Goal: Task Accomplishment & Management: Manage account settings

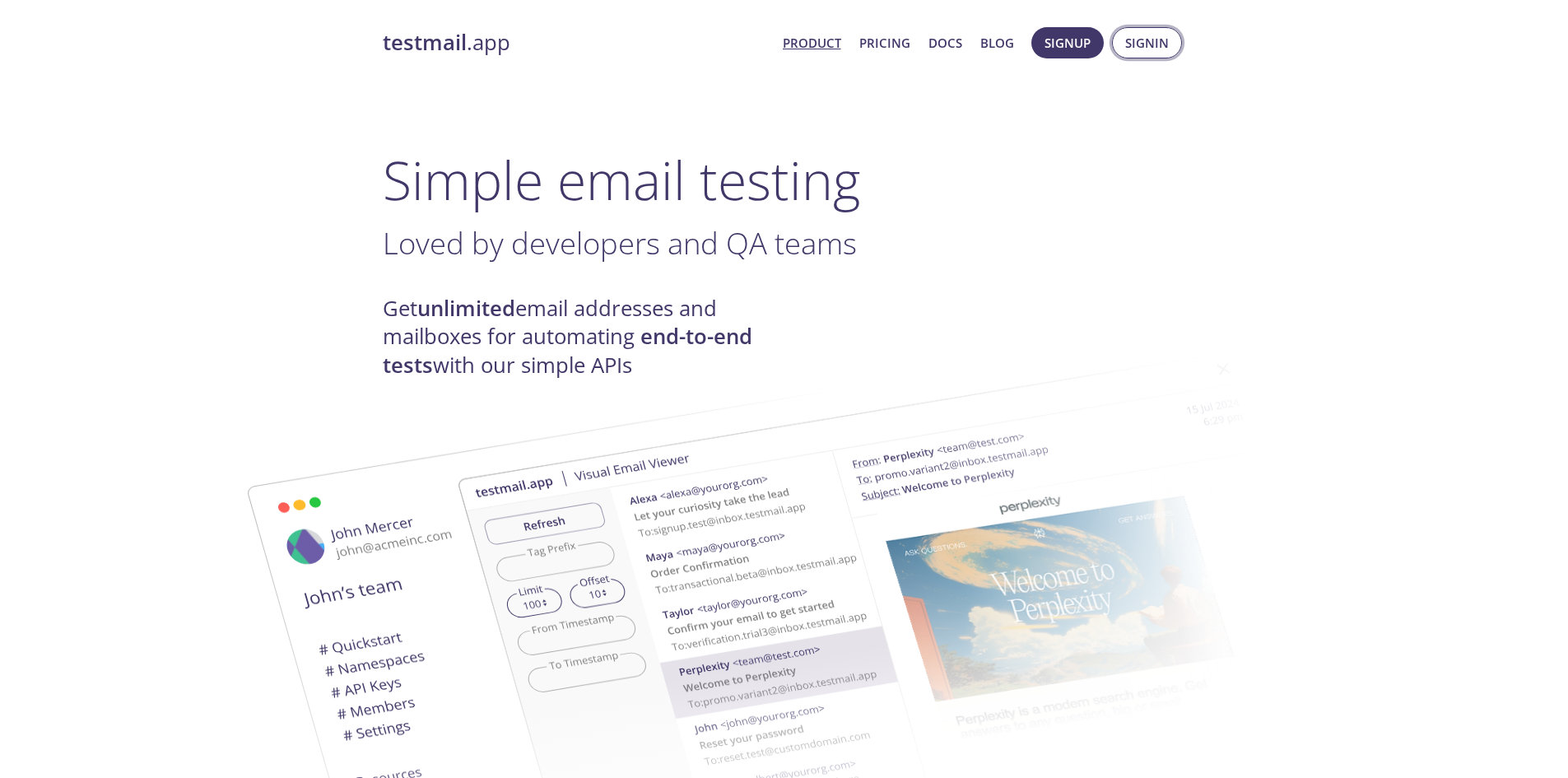
click at [1135, 39] on span "Signin" at bounding box center [1146, 43] width 43 height 21
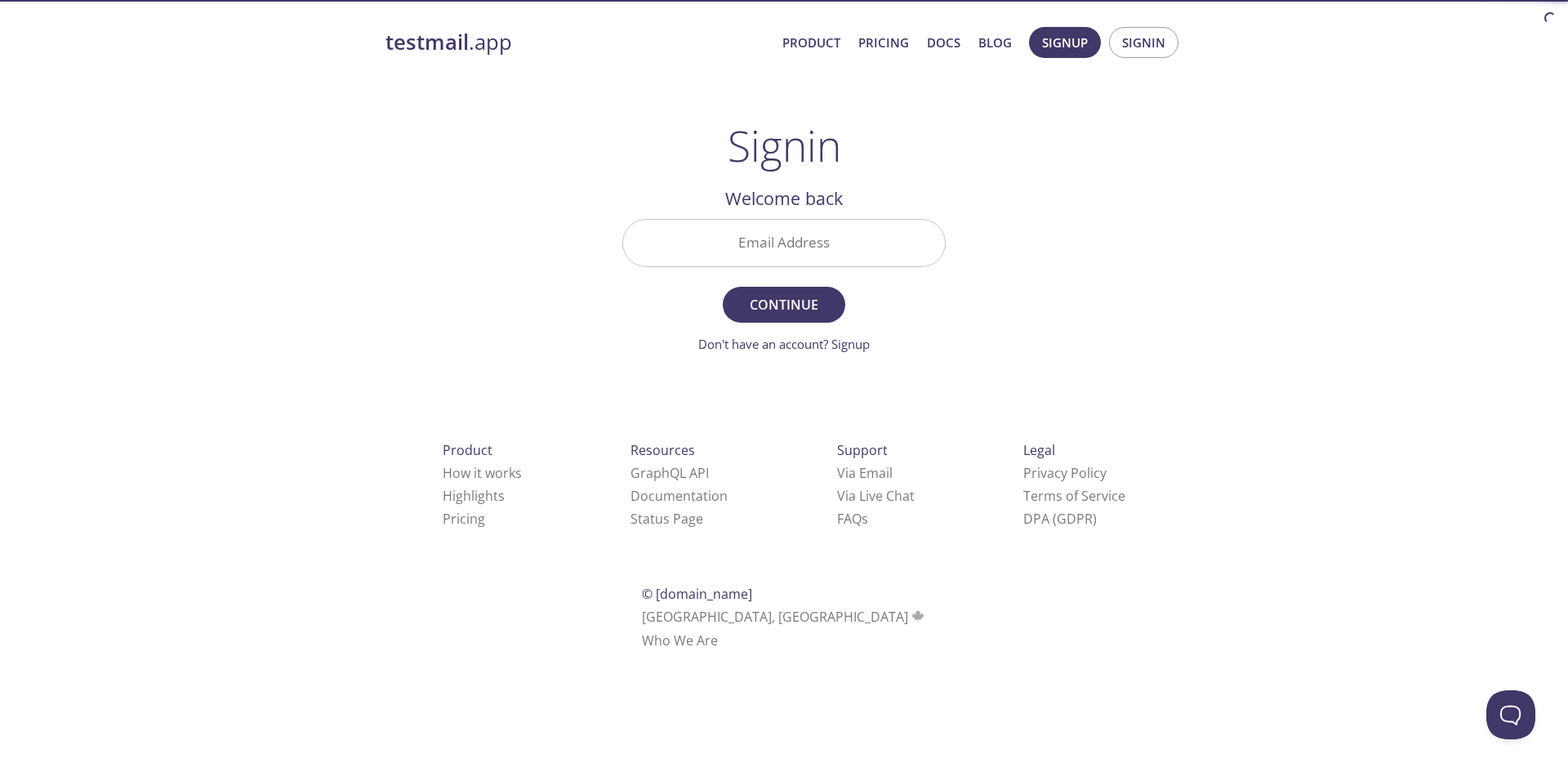
click at [866, 247] on input "Email Address" at bounding box center [784, 242] width 322 height 47
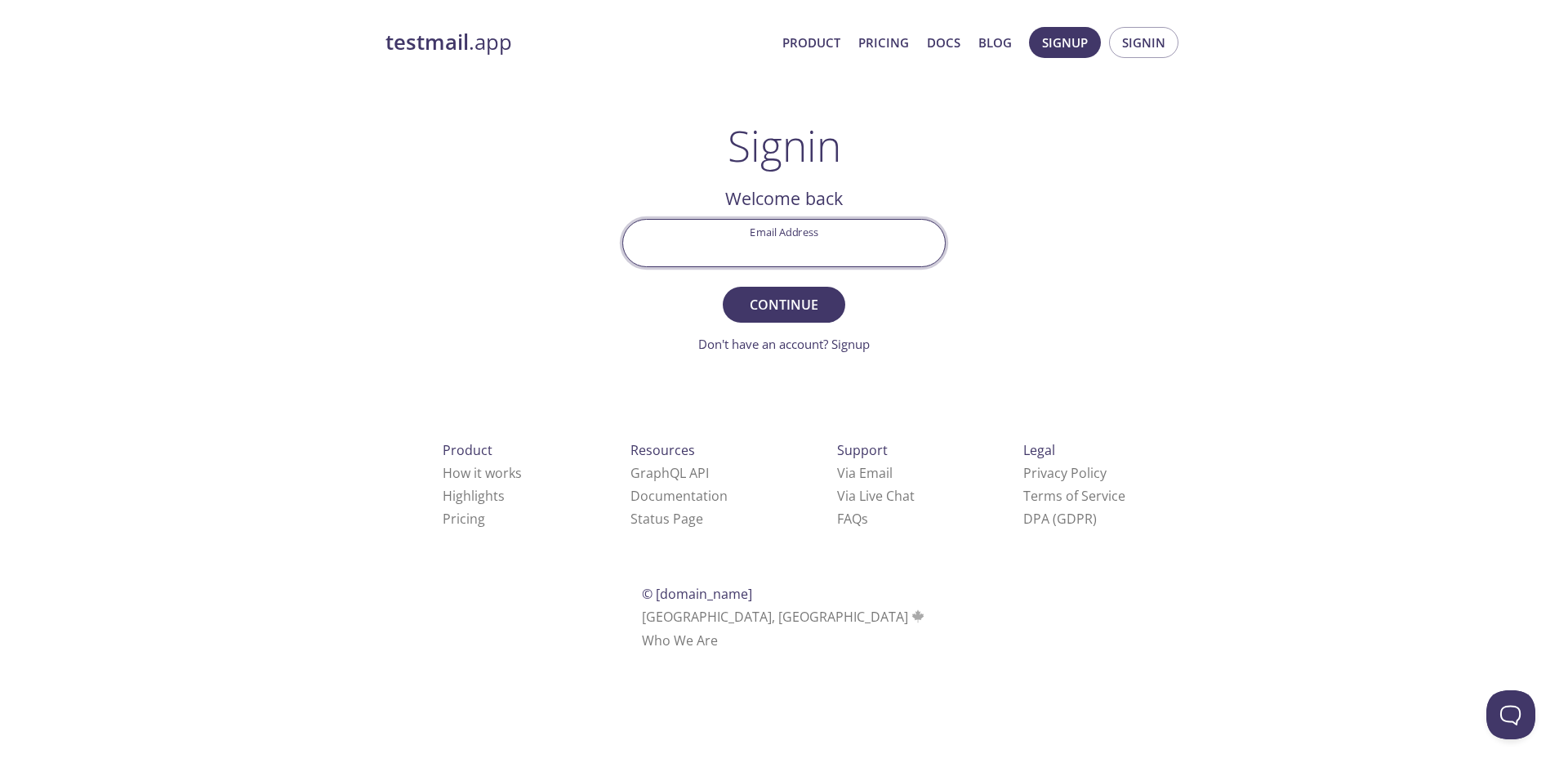
type input "[EMAIL_ADDRESS][DOMAIN_NAME]"
click at [805, 315] on span "Continue" at bounding box center [784, 304] width 86 height 23
drag, startPoint x: 807, startPoint y: 237, endPoint x: 810, endPoint y: 263, distance: 26.2
click at [807, 237] on input "Signin Security Code" at bounding box center [784, 242] width 322 height 47
paste input "4QVFQQY"
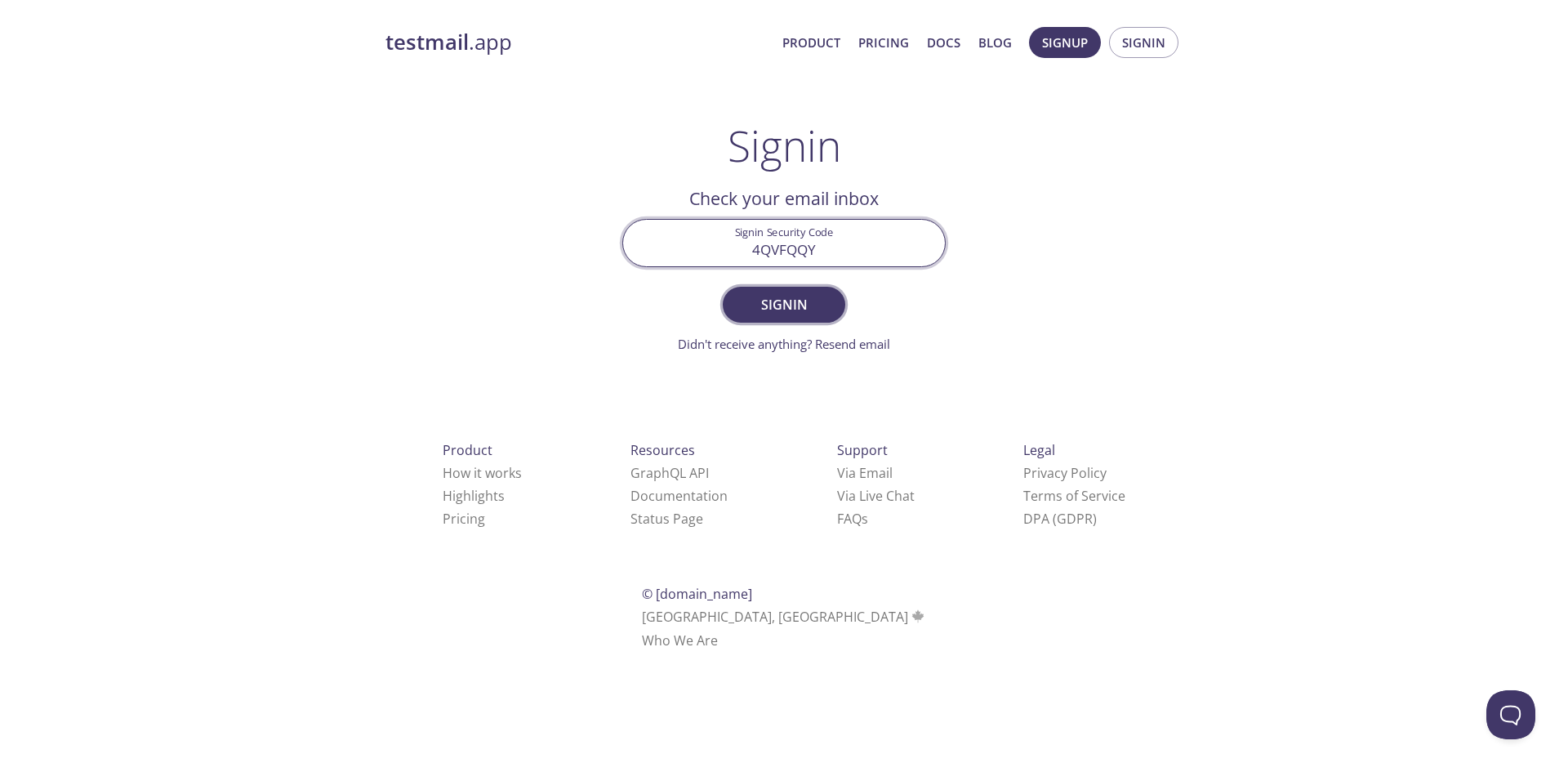
type input "4QVFQQY"
click at [833, 300] on button "Signin" at bounding box center [784, 304] width 122 height 36
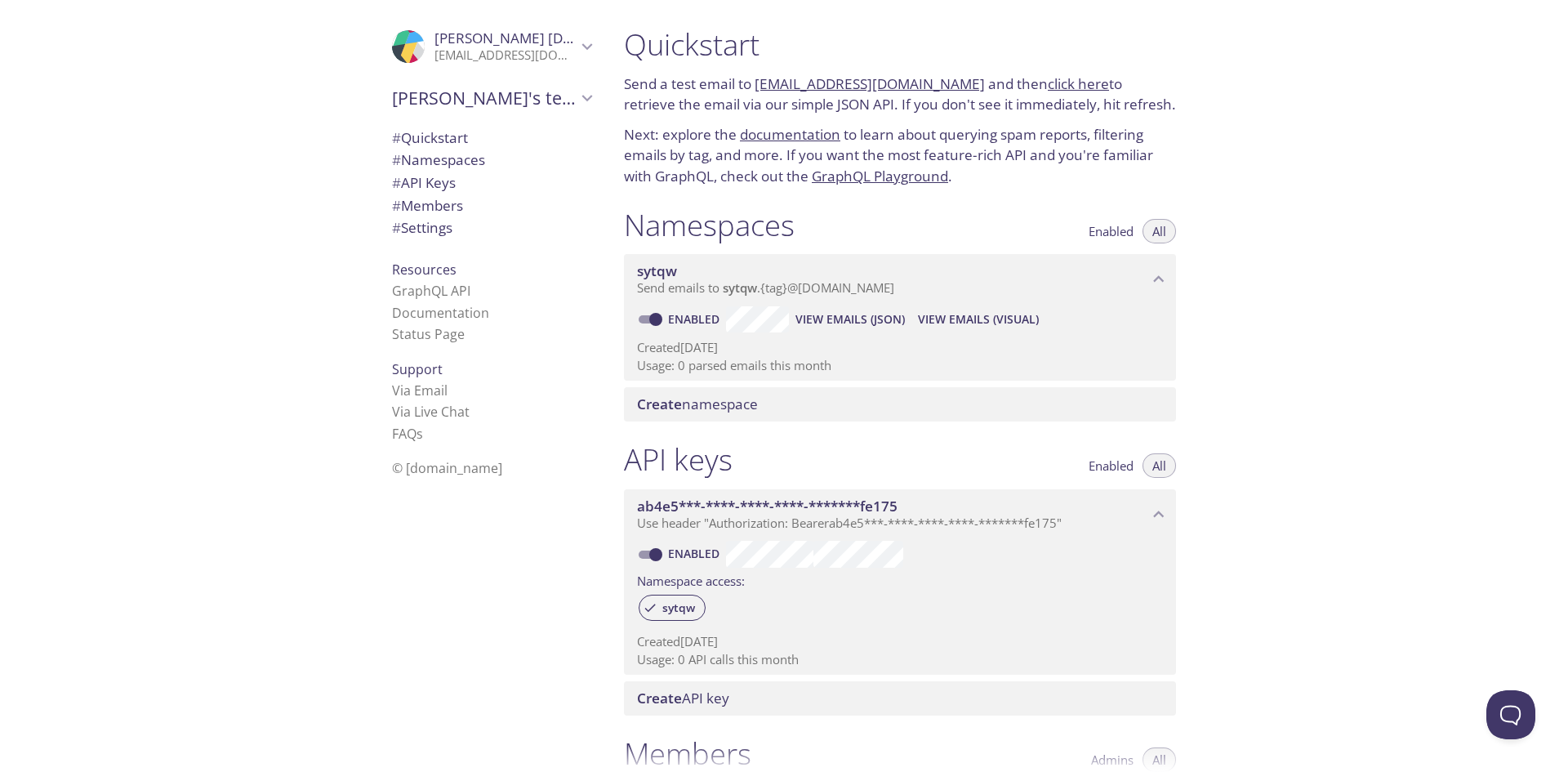
click at [891, 394] on div "Create namespace" at bounding box center [900, 404] width 552 height 34
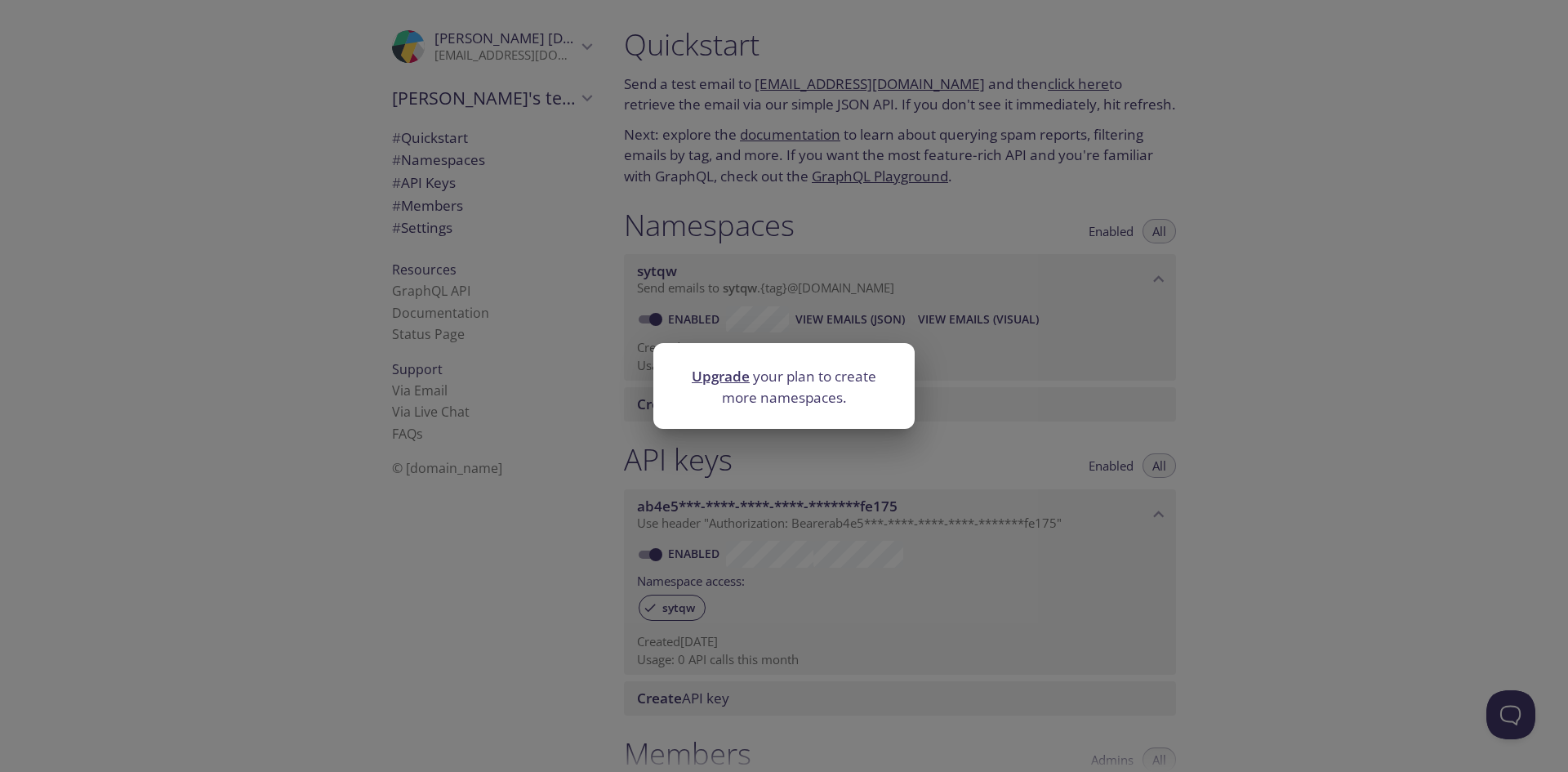
click at [1374, 381] on div "Upgrade your plan to create more namespaces." at bounding box center [784, 386] width 1568 height 772
